Goal: Task Accomplishment & Management: Manage account settings

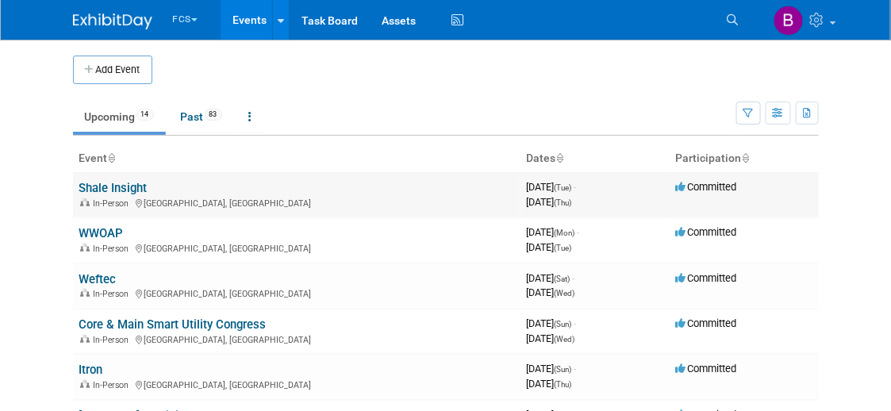
click at [102, 185] on link "Shale Insight" at bounding box center [113, 188] width 68 height 14
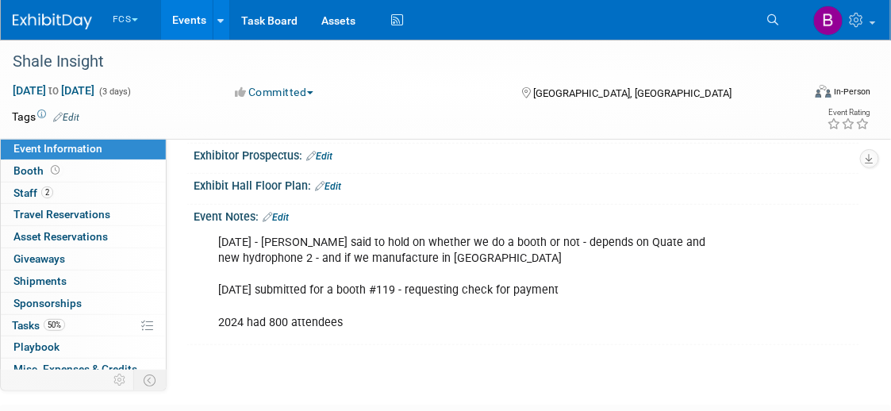
scroll to position [268, 0]
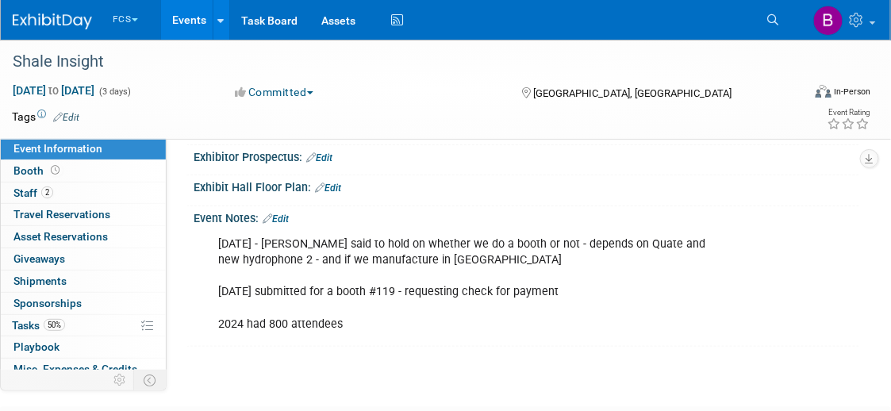
click at [285, 213] on link "Edit" at bounding box center [276, 218] width 26 height 11
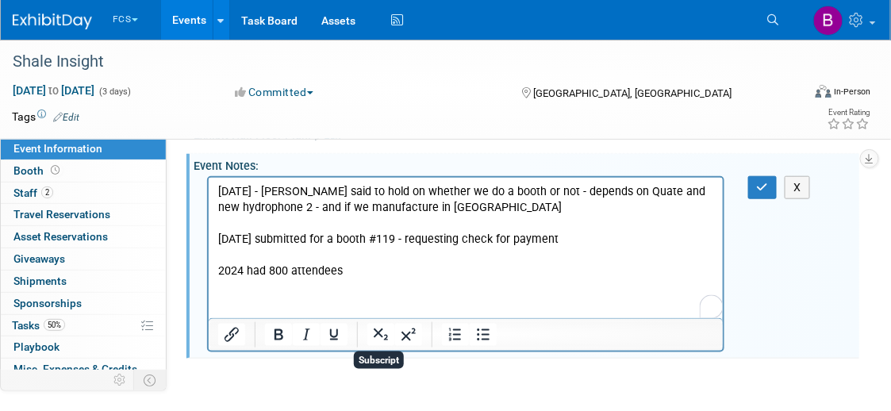
scroll to position [321, 0]
click at [344, 264] on p "7.18.25 - Beth said to hold on whether we do a booth or not - depends on Quate …" at bounding box center [465, 230] width 496 height 95
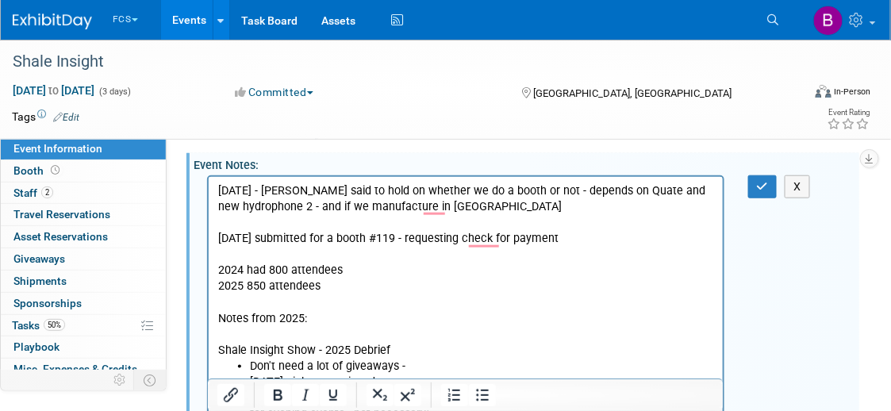
scroll to position [409, 0]
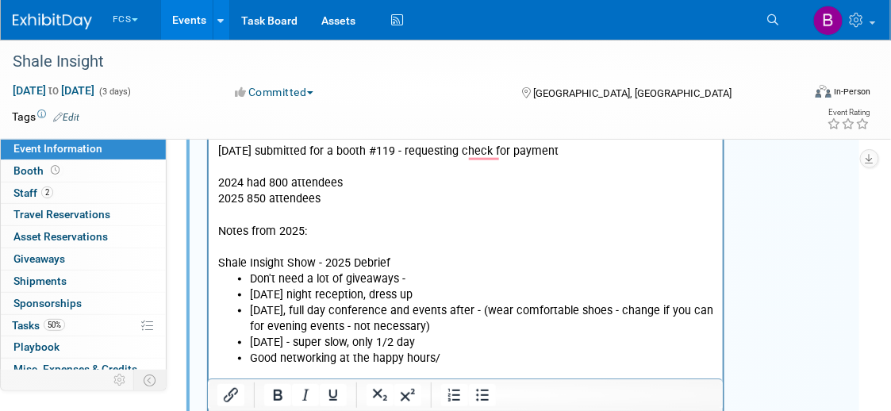
click at [453, 354] on li "Good networking at the happy hours/" at bounding box center [481, 359] width 464 height 16
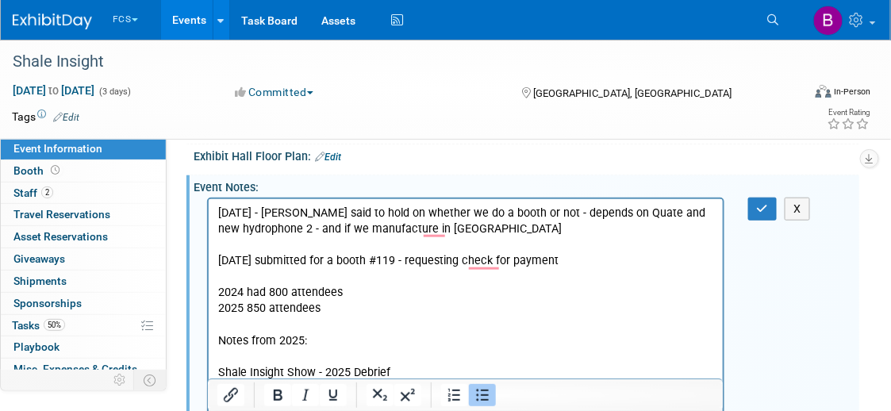
scroll to position [298, 0]
click at [759, 204] on icon "button" at bounding box center [763, 209] width 12 height 11
